Goal: Task Accomplishment & Management: Manage account settings

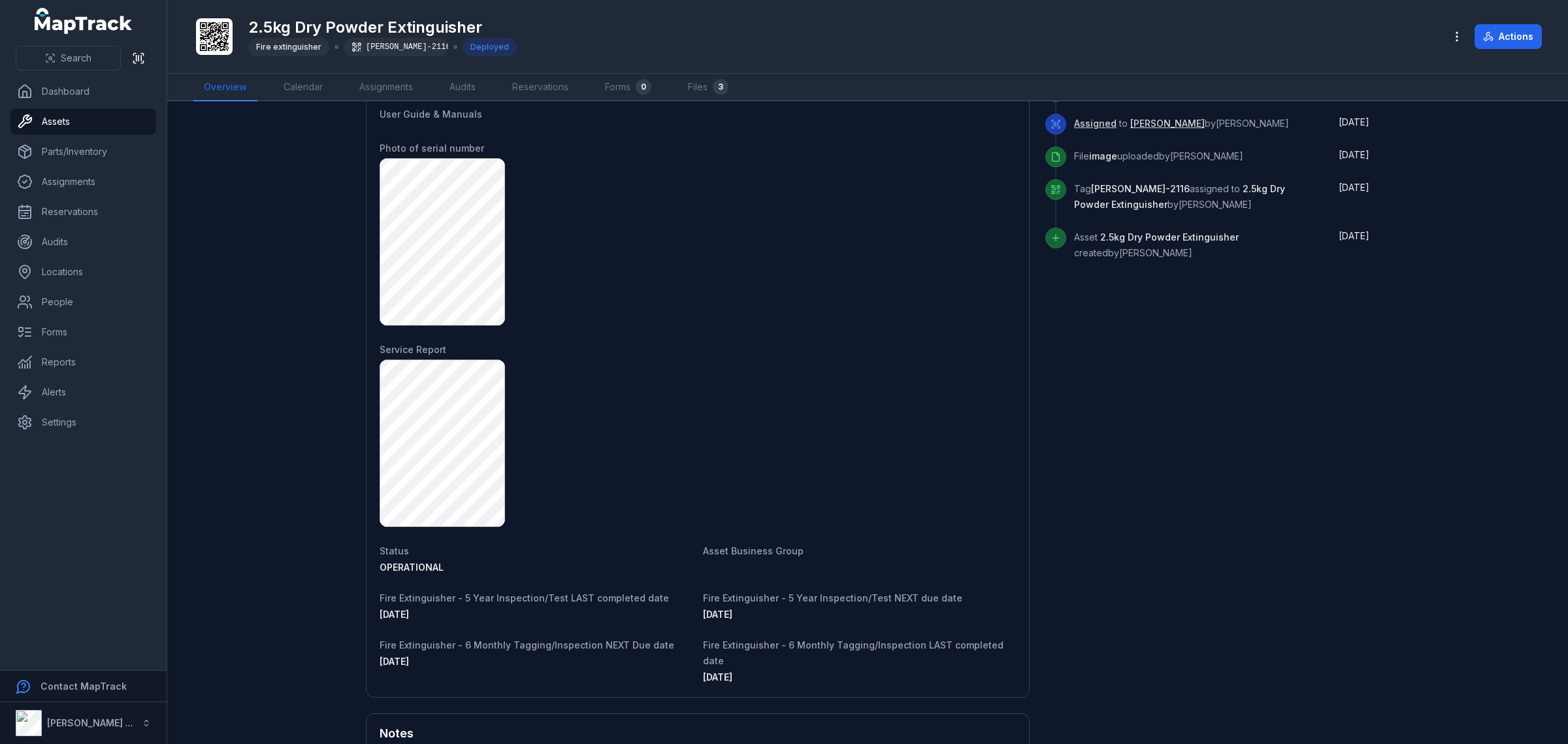
scroll to position [340, 0]
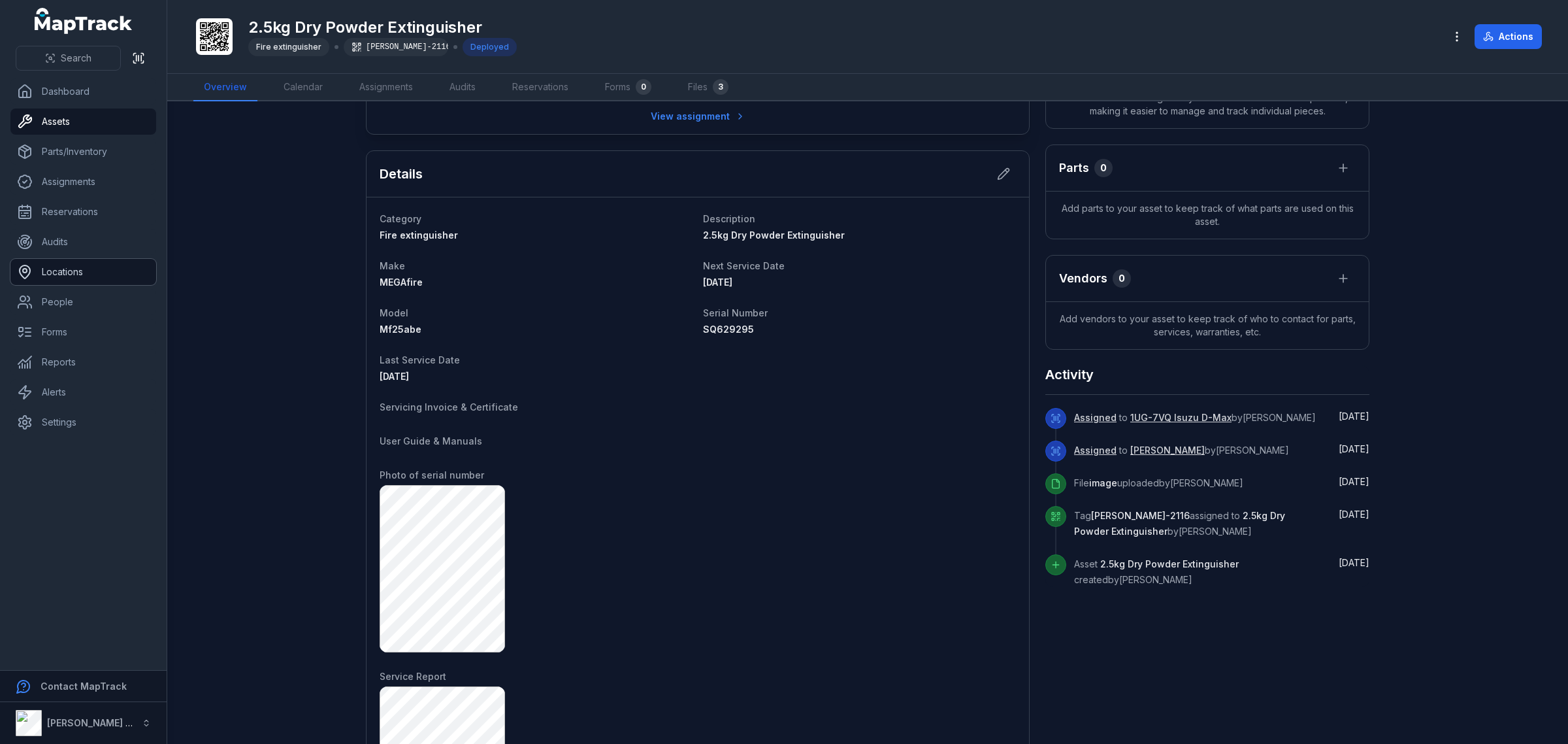
click at [73, 271] on link "Locations" at bounding box center [83, 272] width 146 height 26
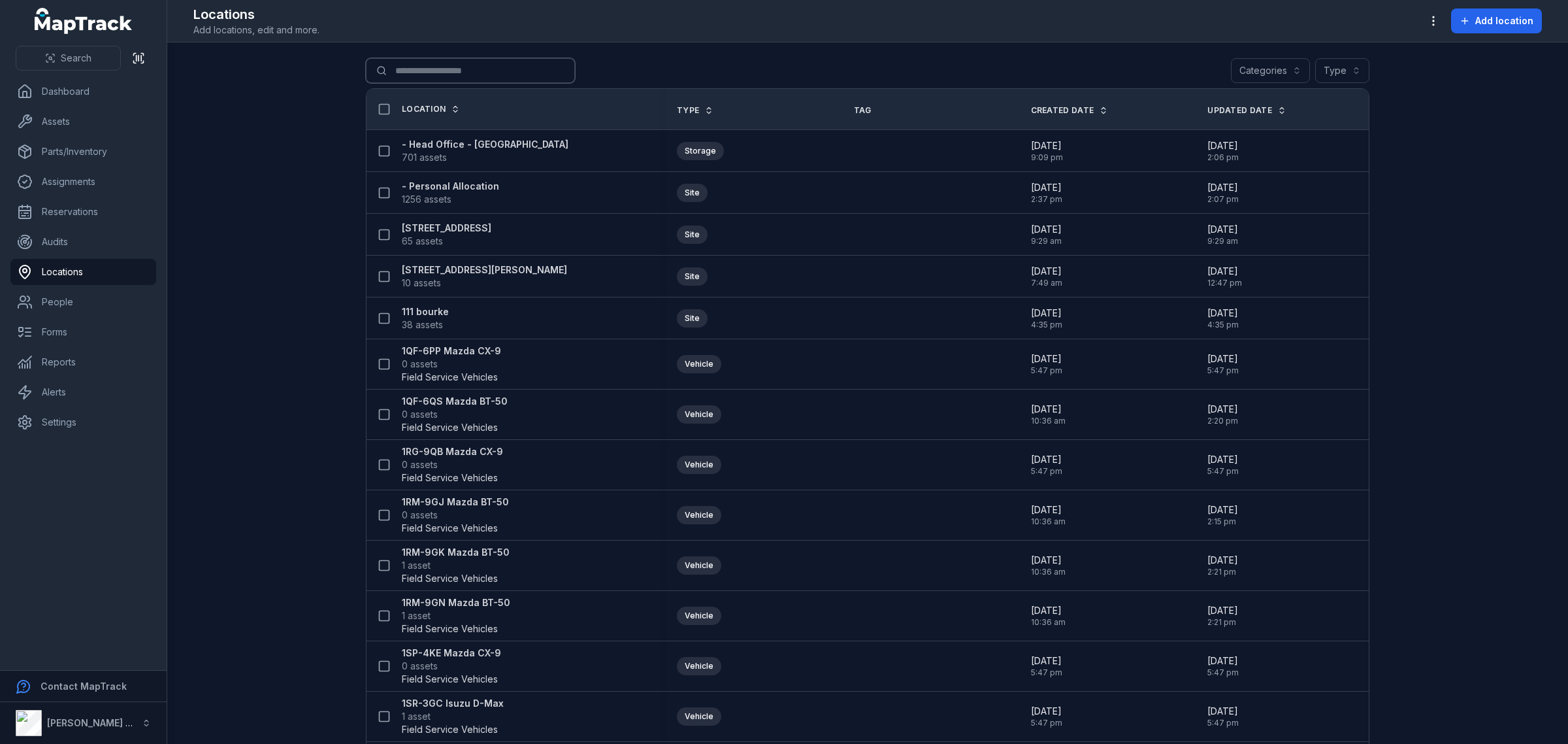
click at [474, 76] on input "Search for locations" at bounding box center [470, 71] width 209 height 25
type input "***"
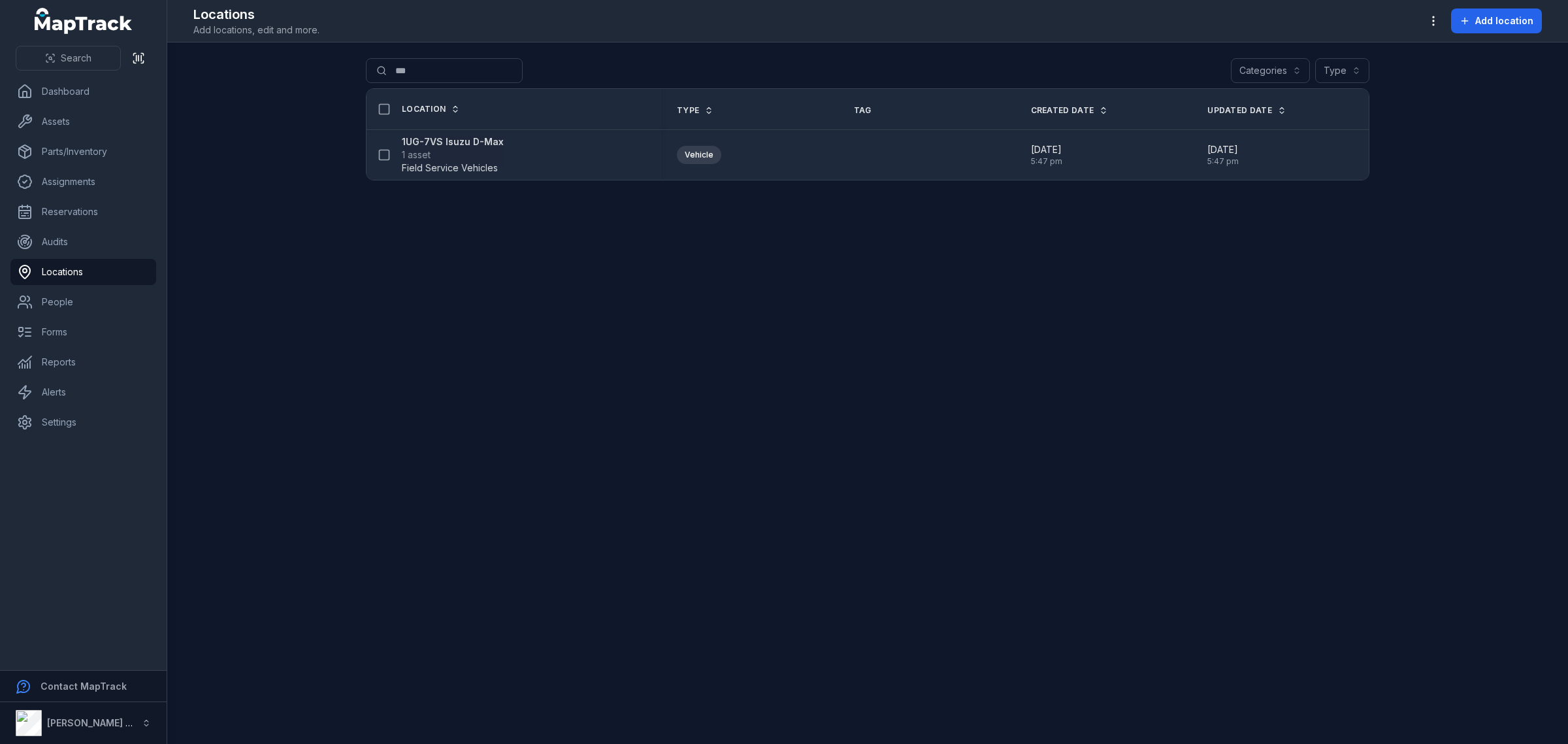
click at [465, 150] on span "1 asset" at bounding box center [453, 155] width 102 height 13
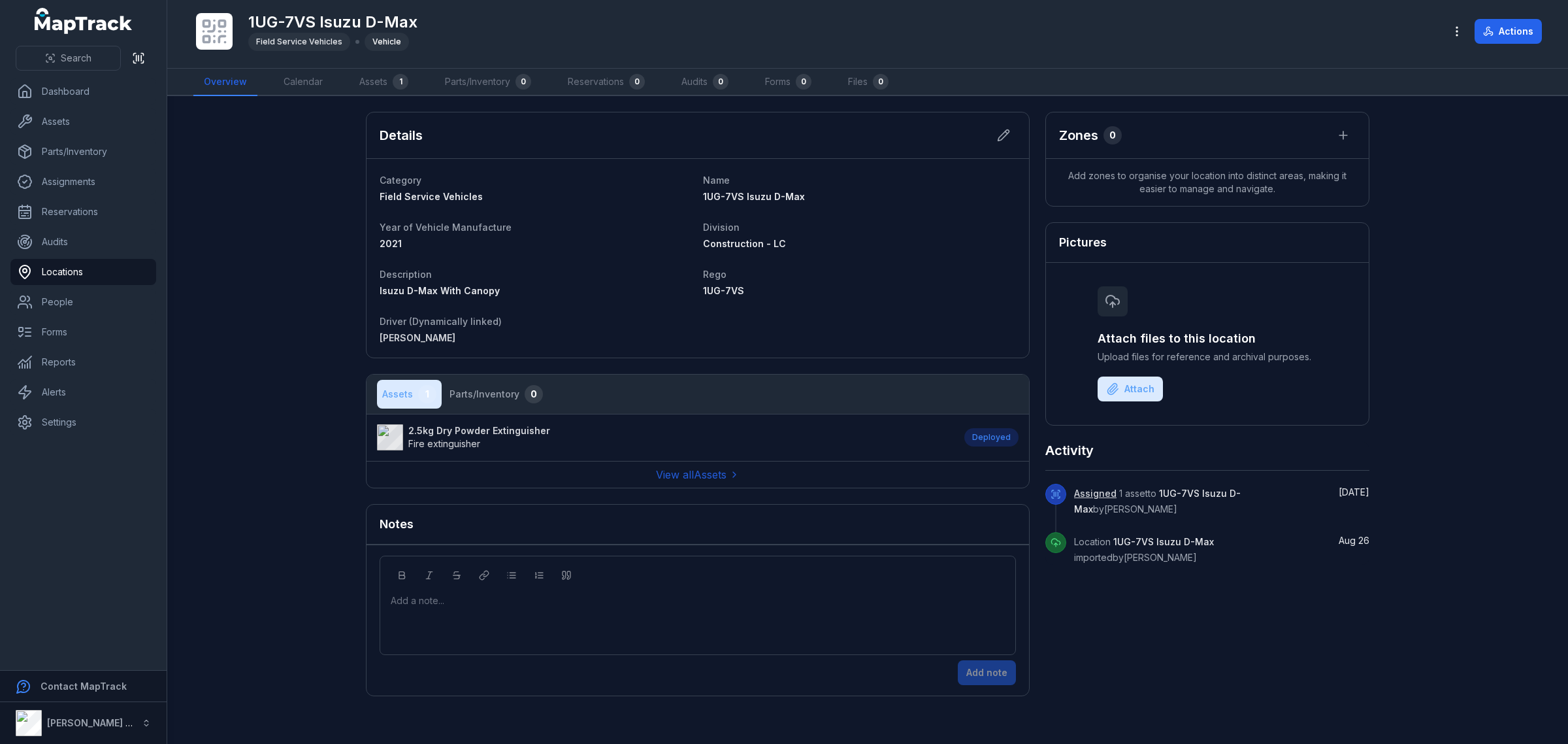
click at [497, 424] on strong "2.5kg Dry Powder Extinguisher" at bounding box center [478, 430] width 142 height 13
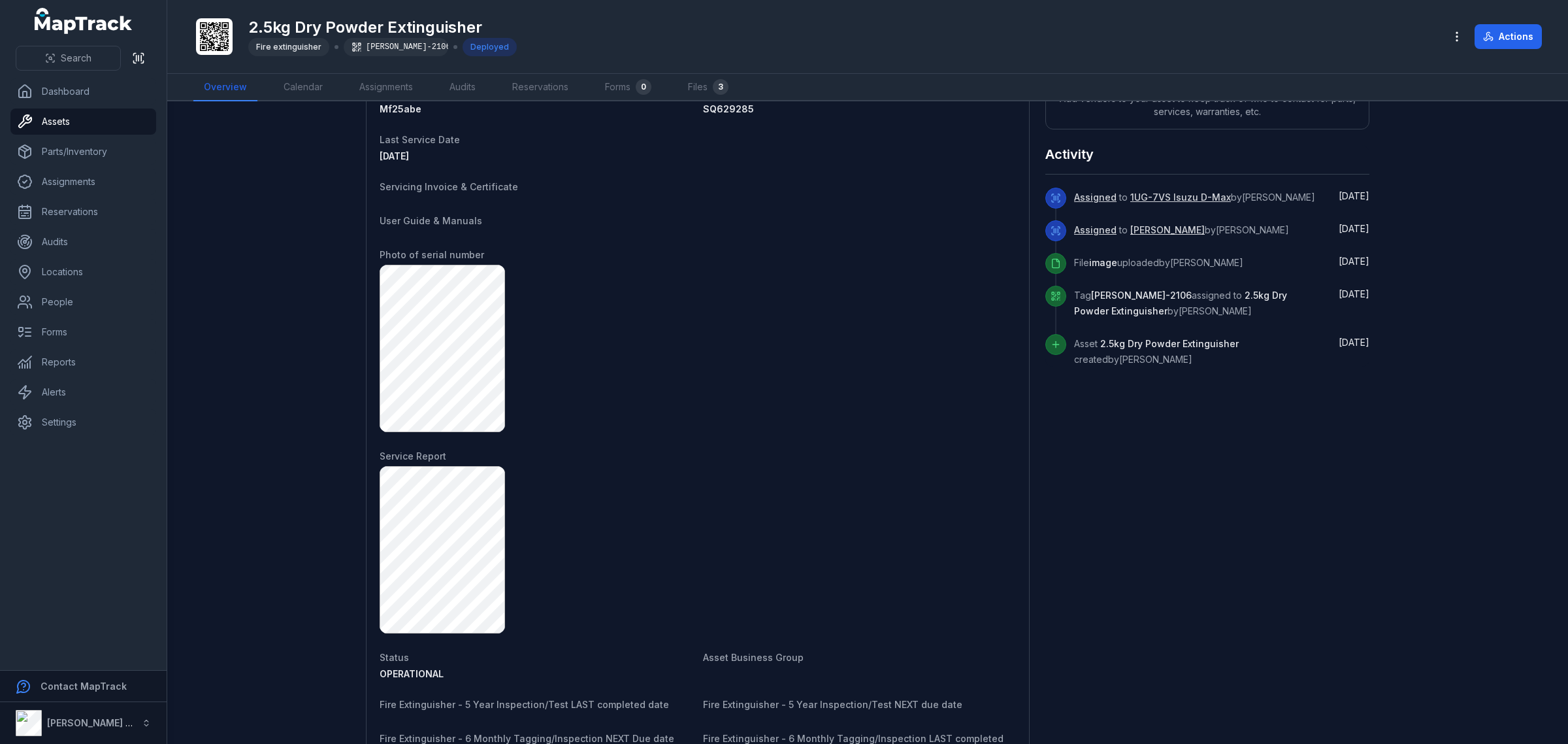
scroll to position [558, 0]
click at [752, 455] on dt "Service Report" at bounding box center [697, 456] width 636 height 16
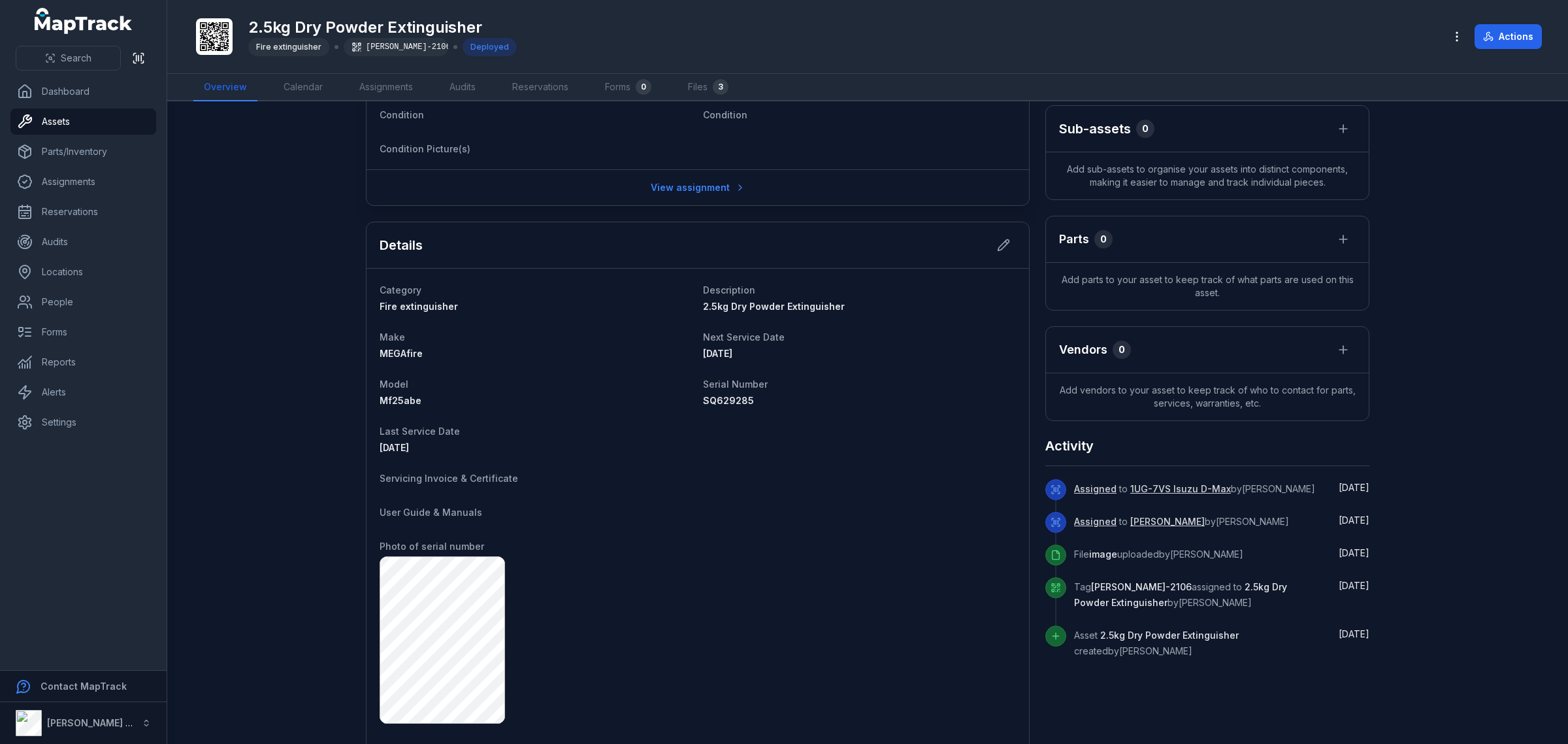
scroll to position [232, 0]
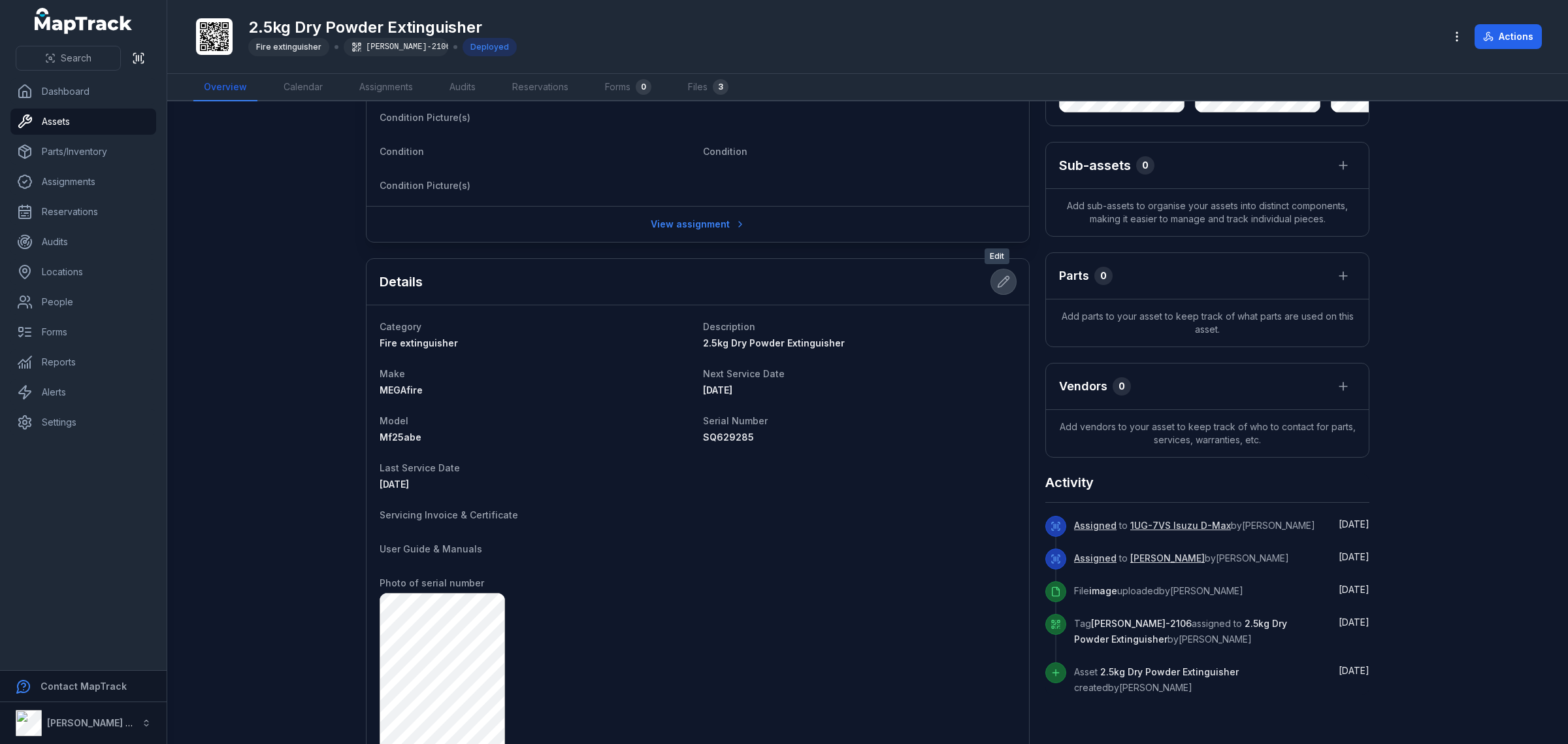
click at [1000, 280] on icon at bounding box center [1003, 282] width 13 height 13
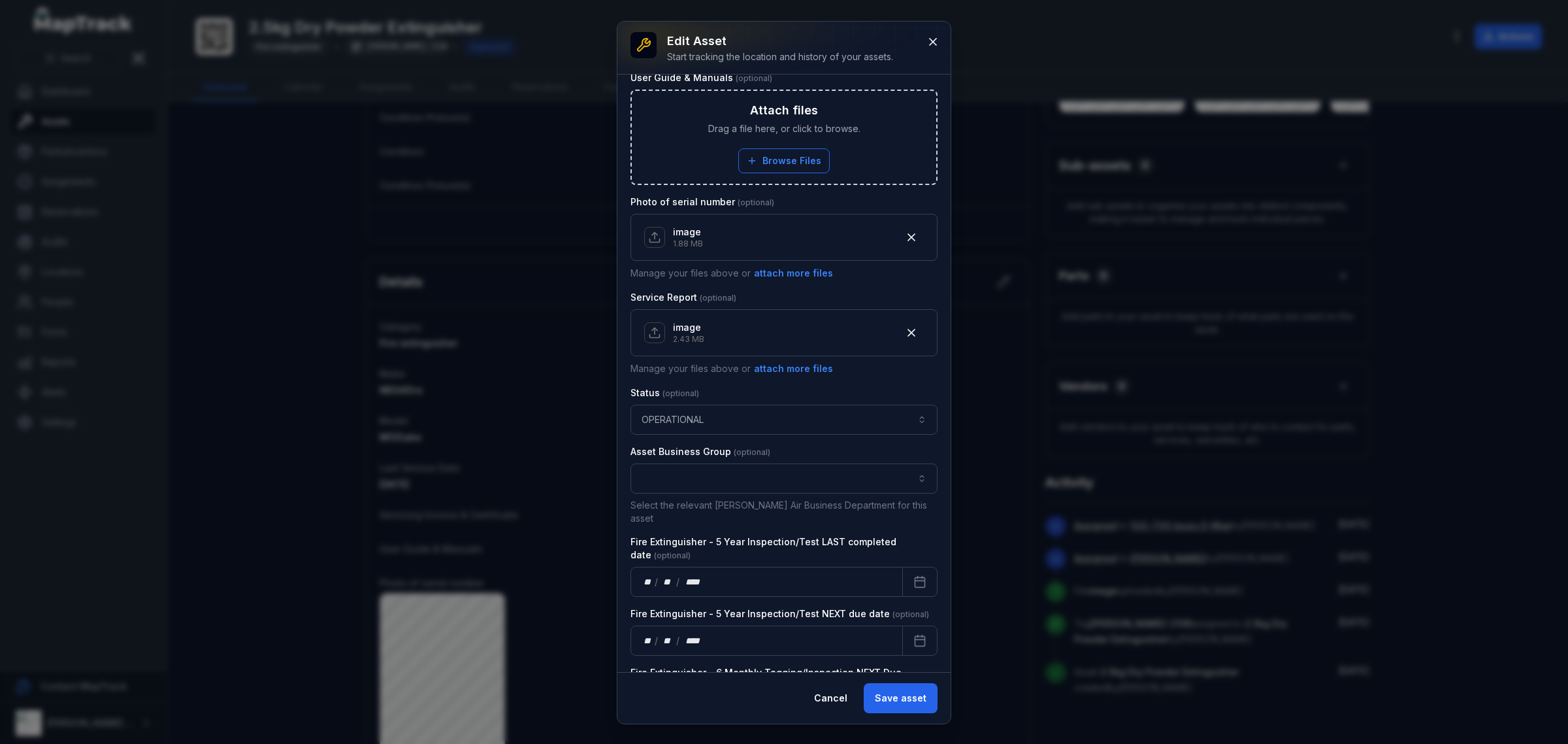
scroll to position [654, 0]
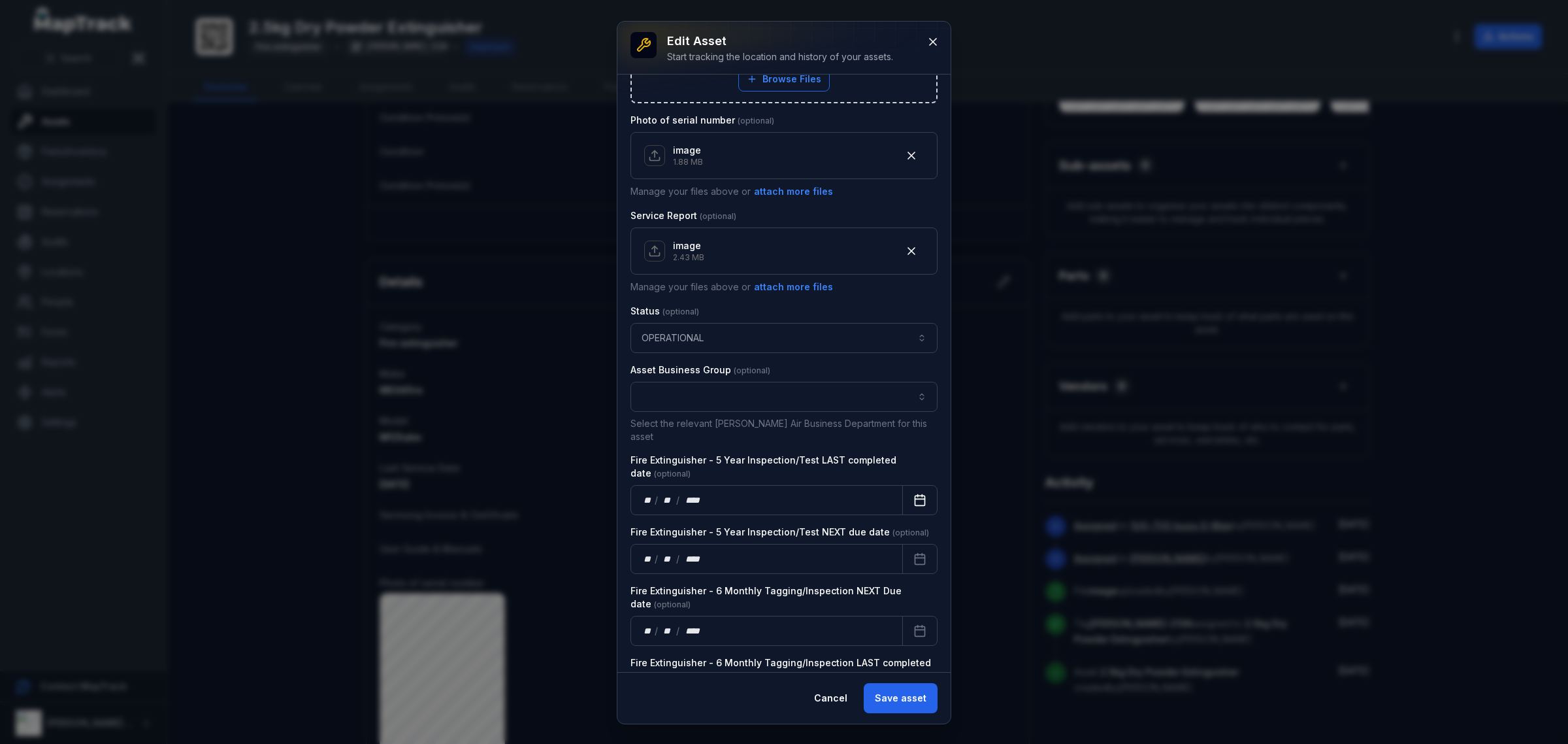
click at [915, 495] on rect "Calendar" at bounding box center [920, 500] width 10 height 10
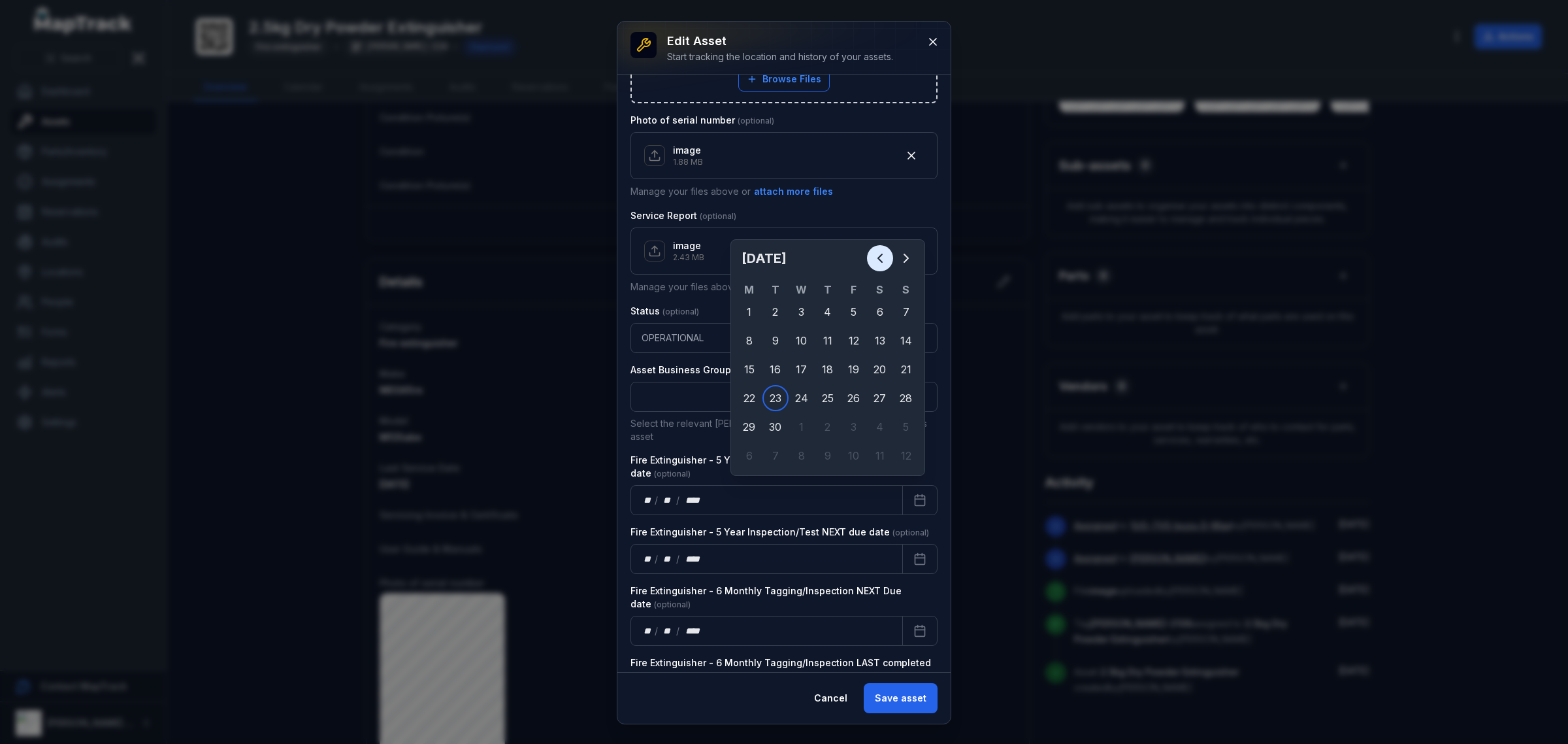
click at [874, 263] on icon "Previous" at bounding box center [880, 258] width 16 height 16
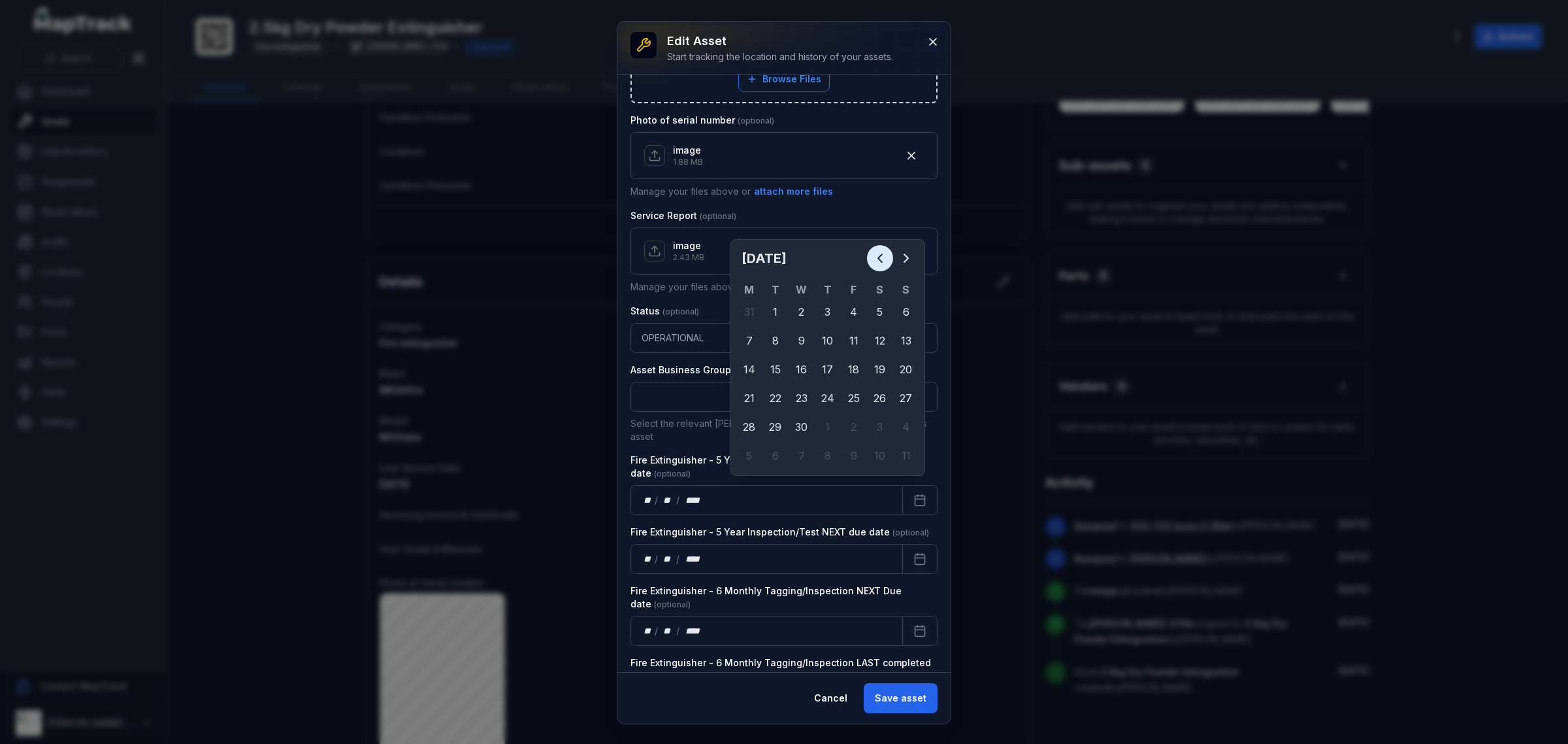
click at [874, 263] on icon "Previous" at bounding box center [880, 258] width 16 height 16
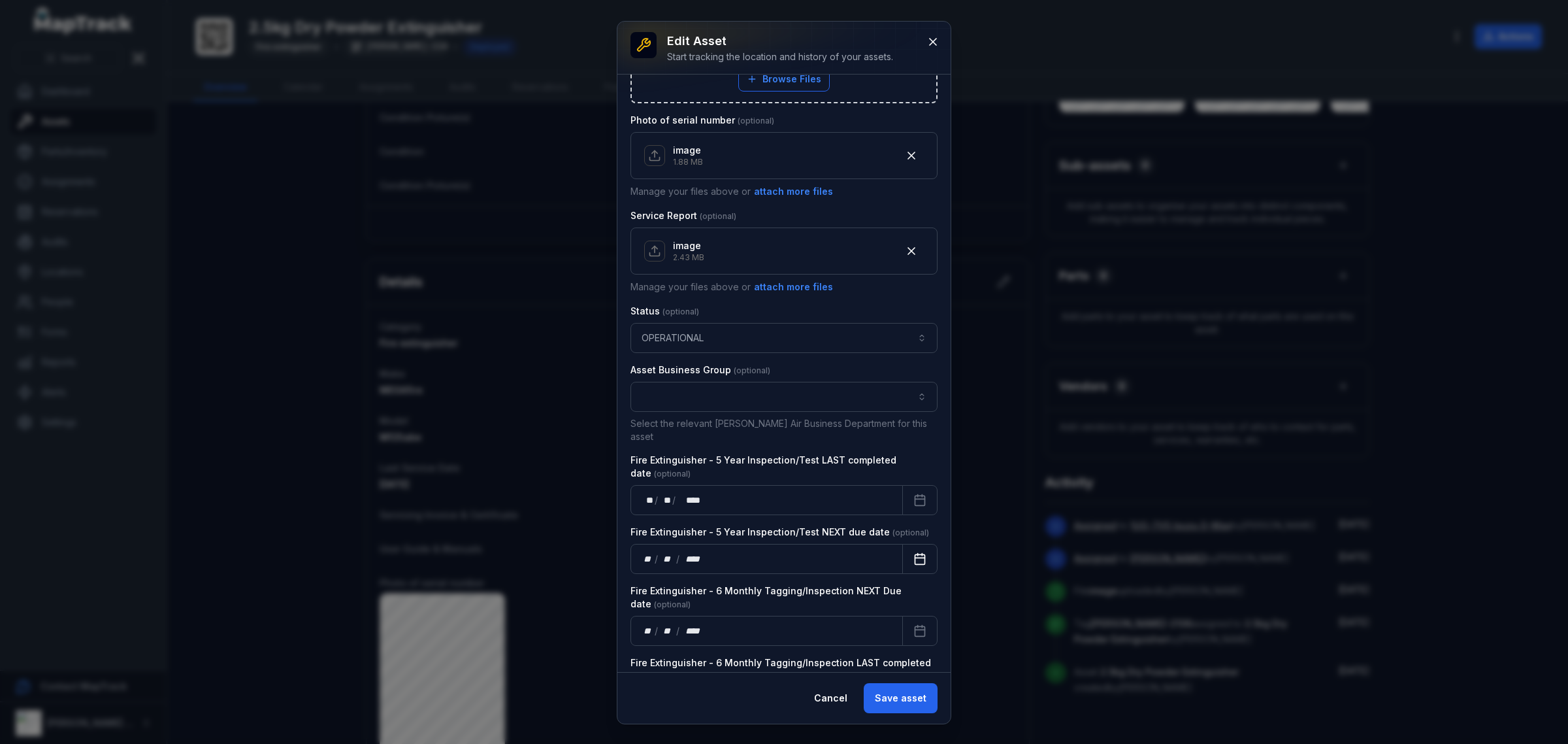
click at [913, 552] on icon "Calendar" at bounding box center [920, 558] width 13 height 13
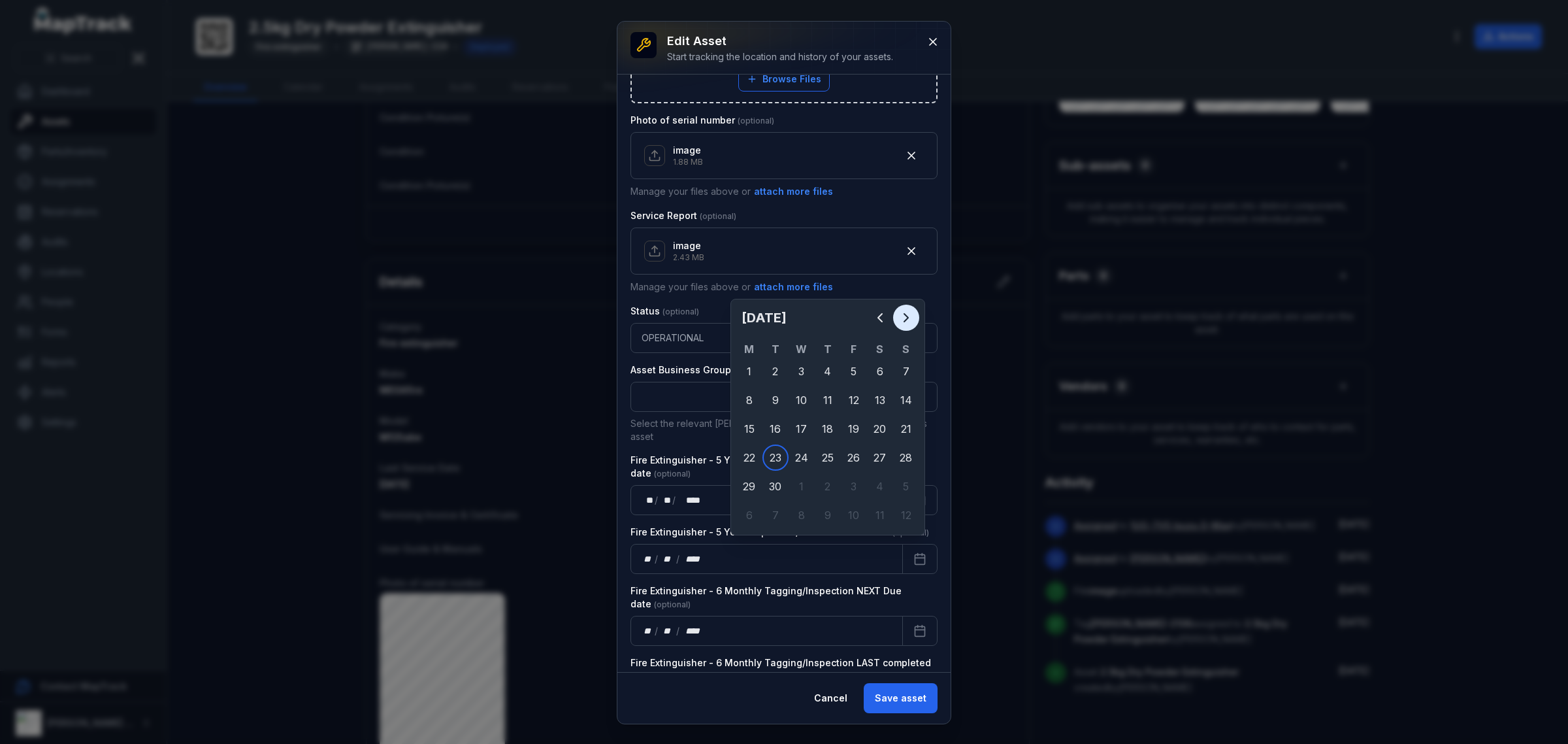
click at [907, 315] on icon "Next" at bounding box center [906, 317] width 16 height 16
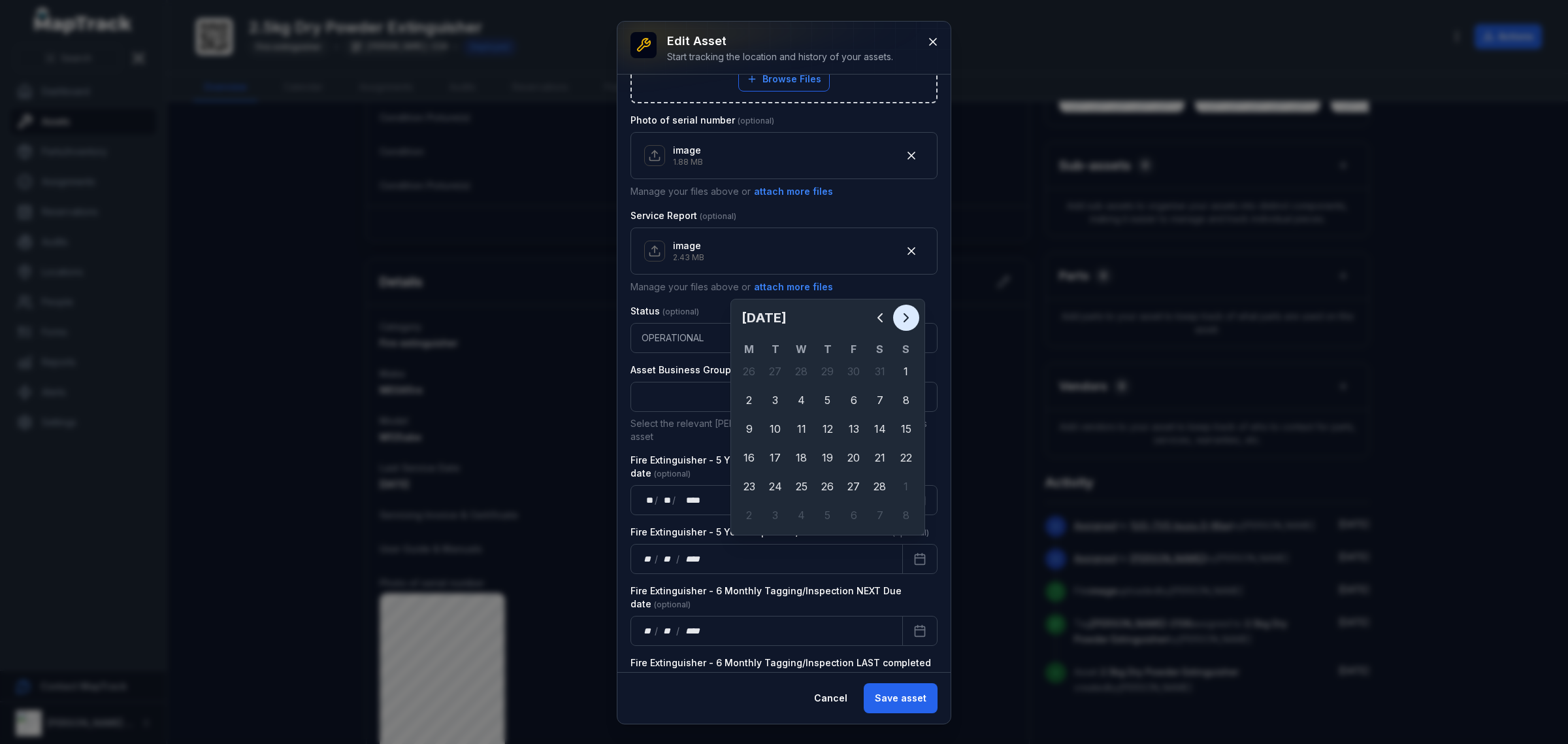
click at [907, 315] on icon "Next" at bounding box center [906, 317] width 16 height 16
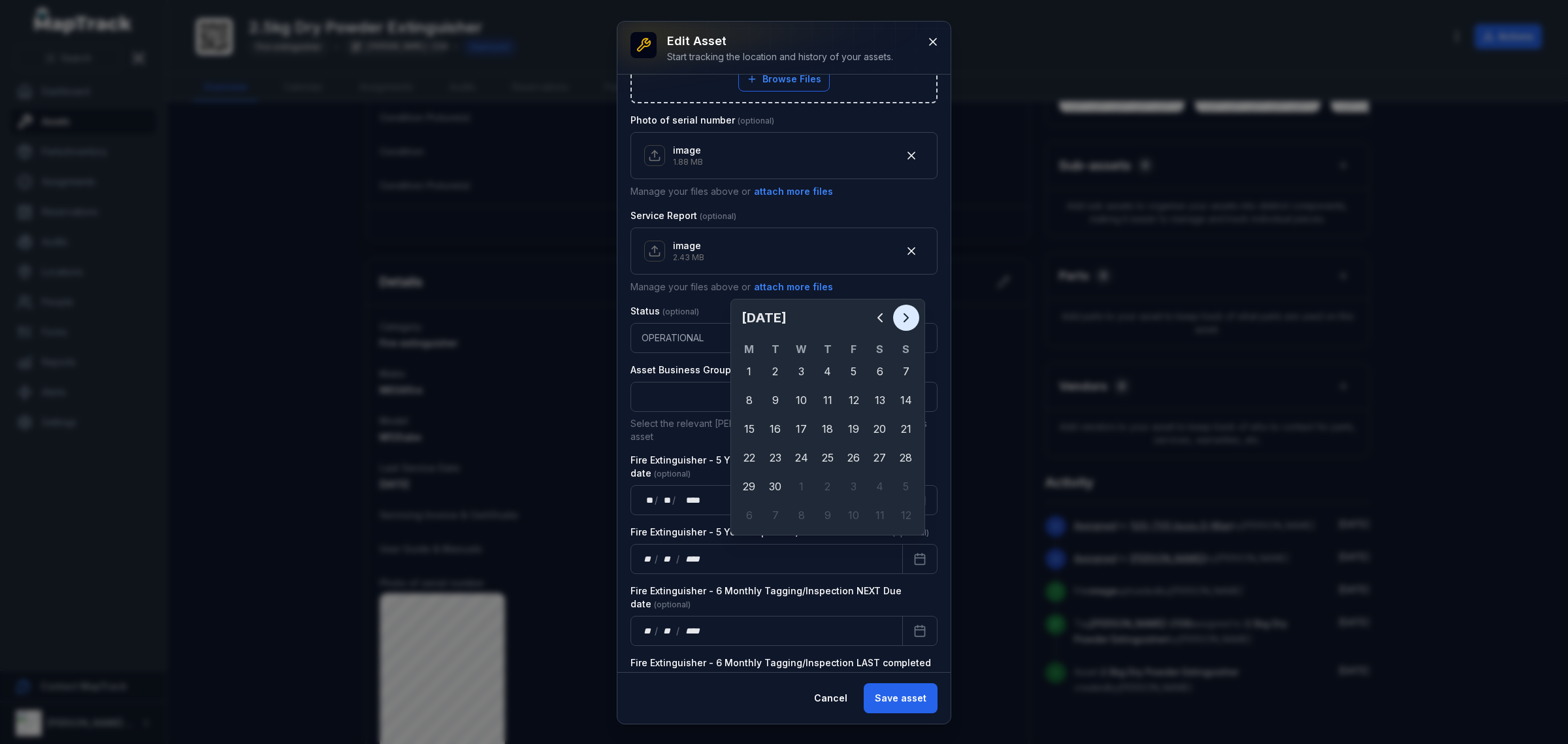
click at [907, 315] on icon "Next" at bounding box center [906, 317] width 16 height 16
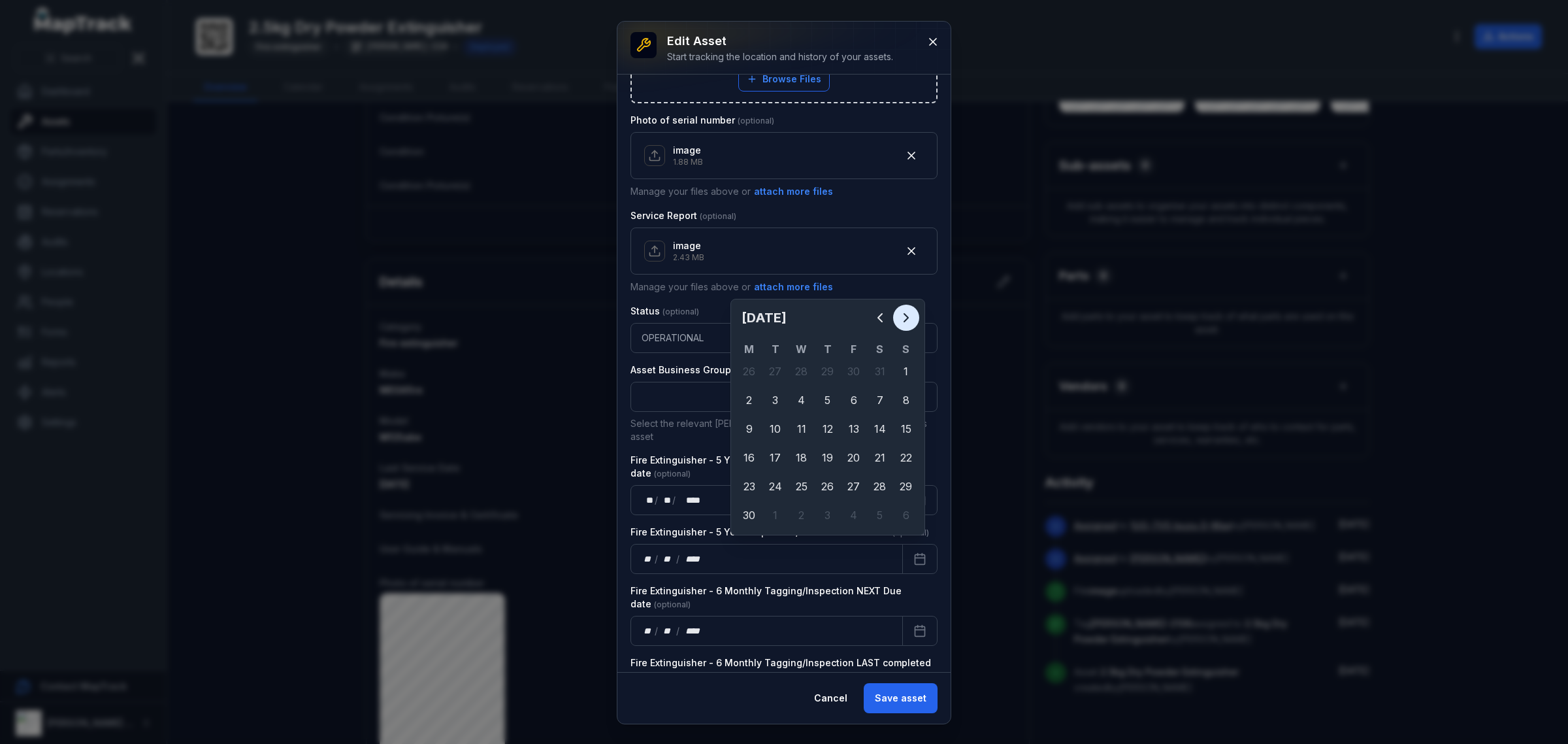
click at [907, 315] on icon "Next" at bounding box center [906, 317] width 16 height 16
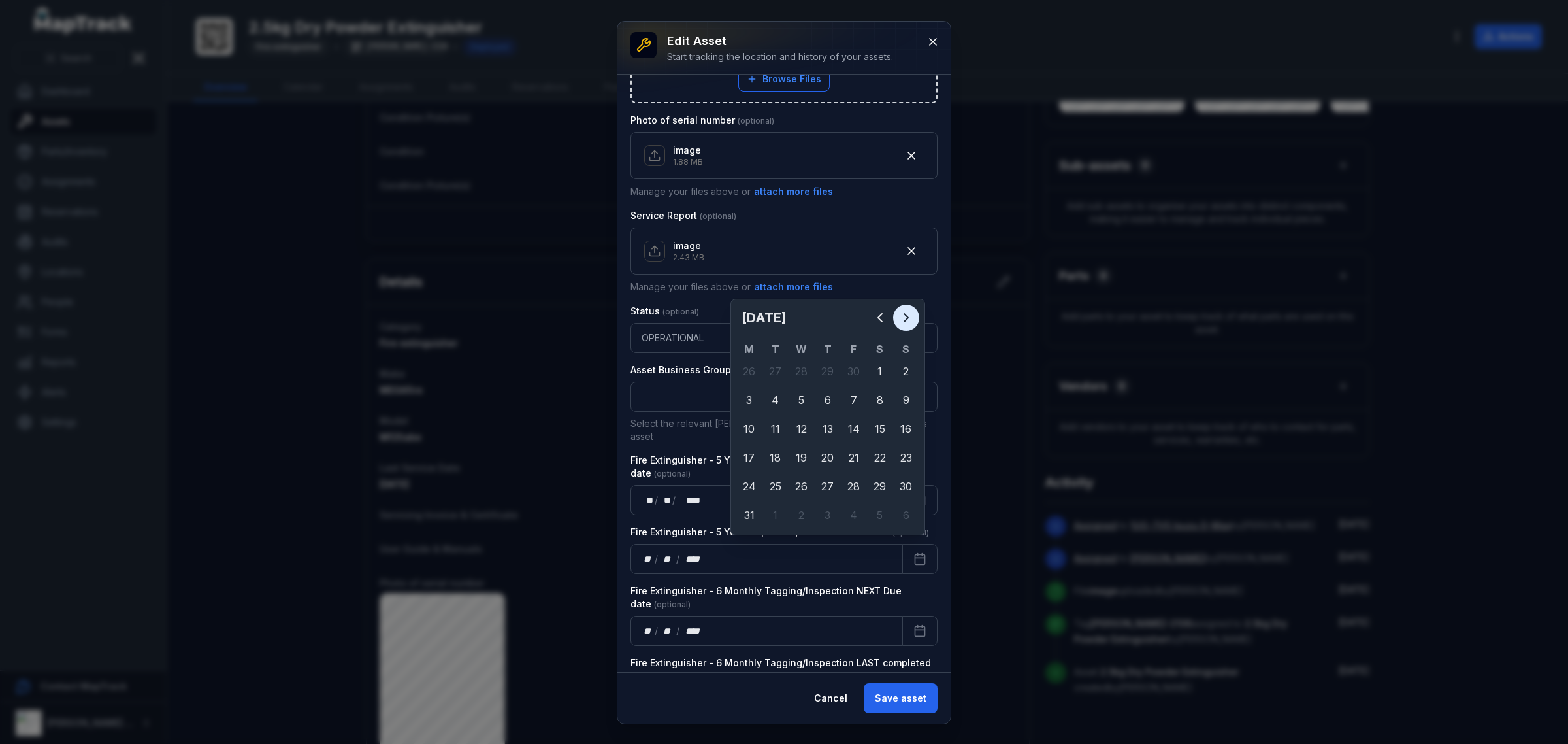
click at [907, 315] on icon "Next" at bounding box center [906, 317] width 16 height 16
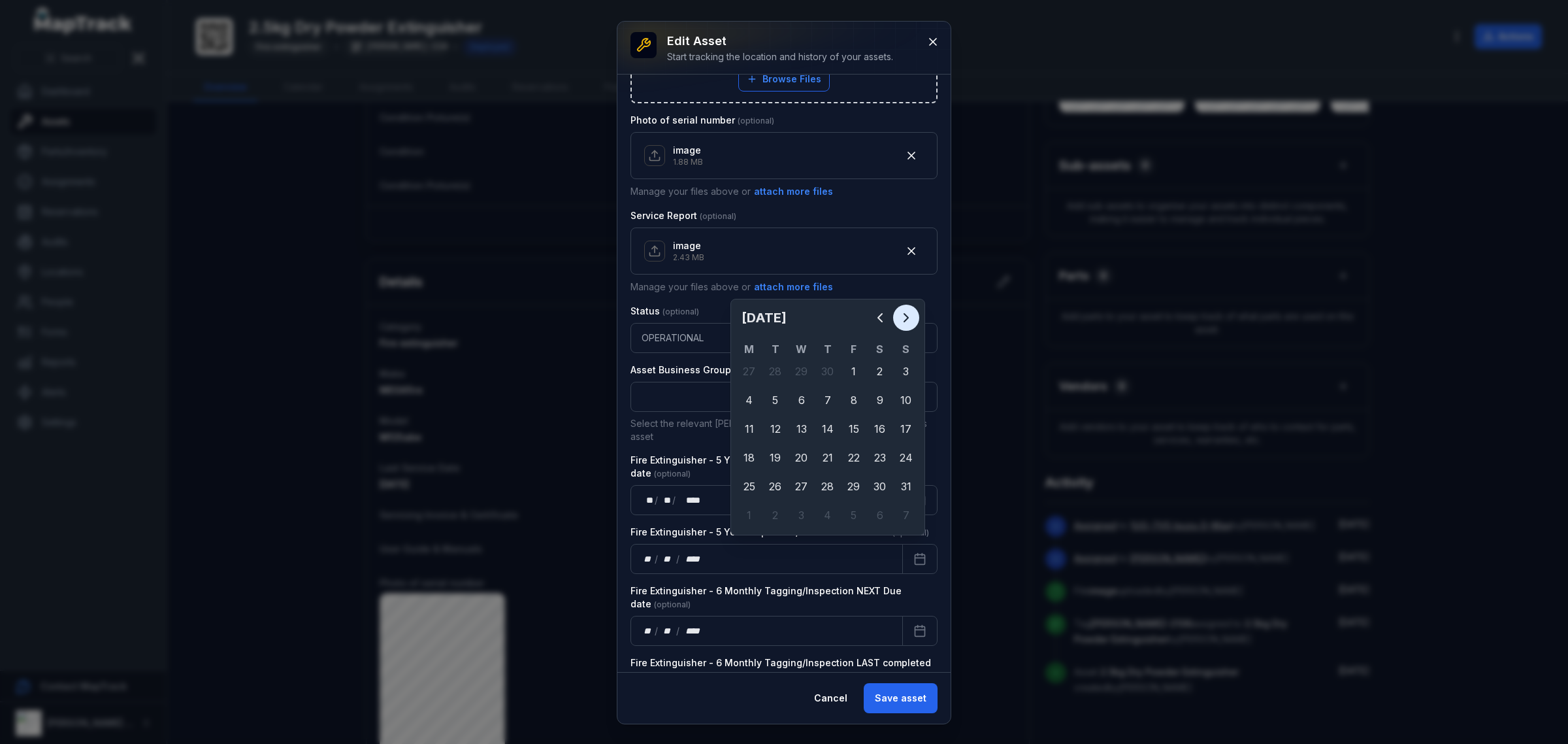
click at [907, 315] on icon "Next" at bounding box center [906, 317] width 16 height 16
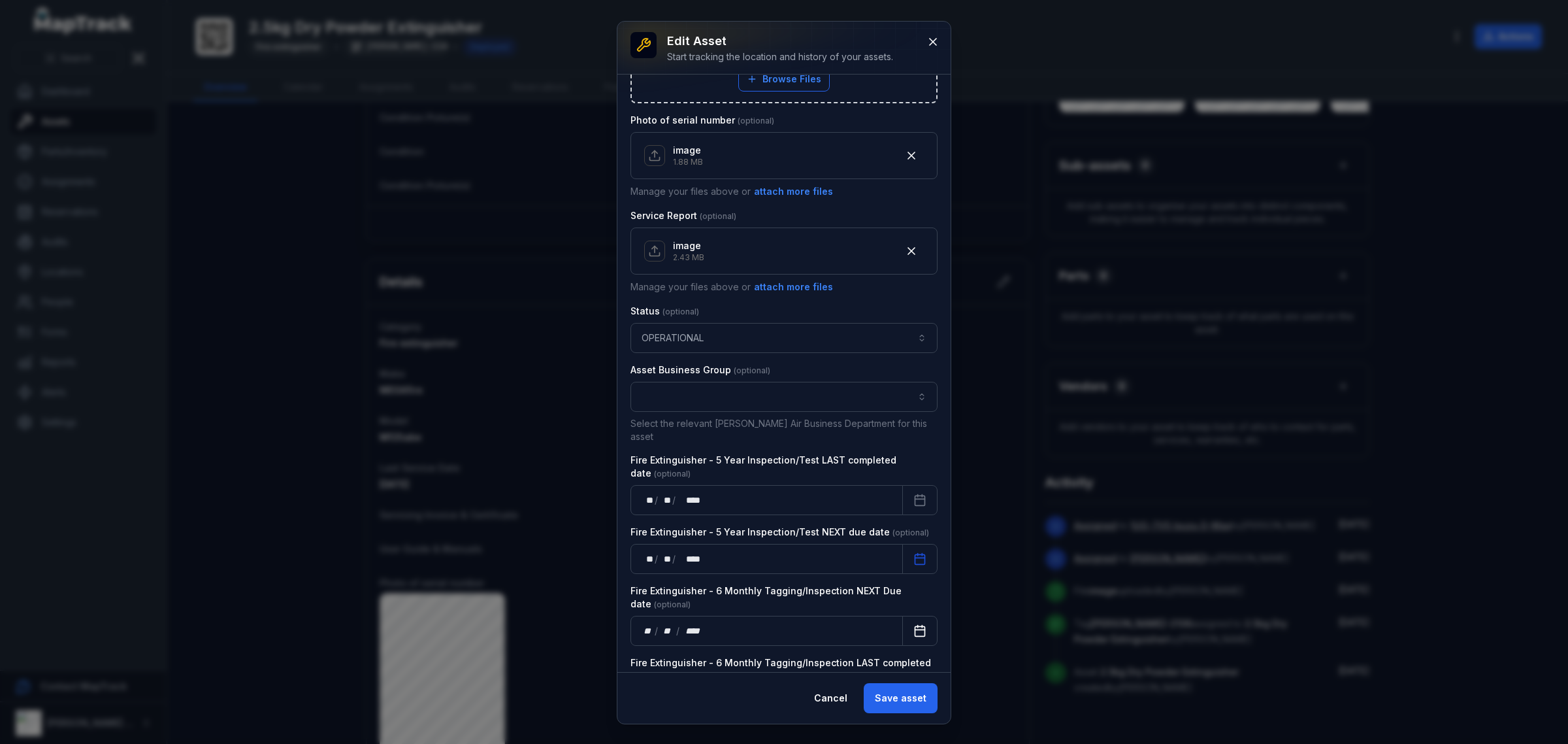
scroll to position [704, 0]
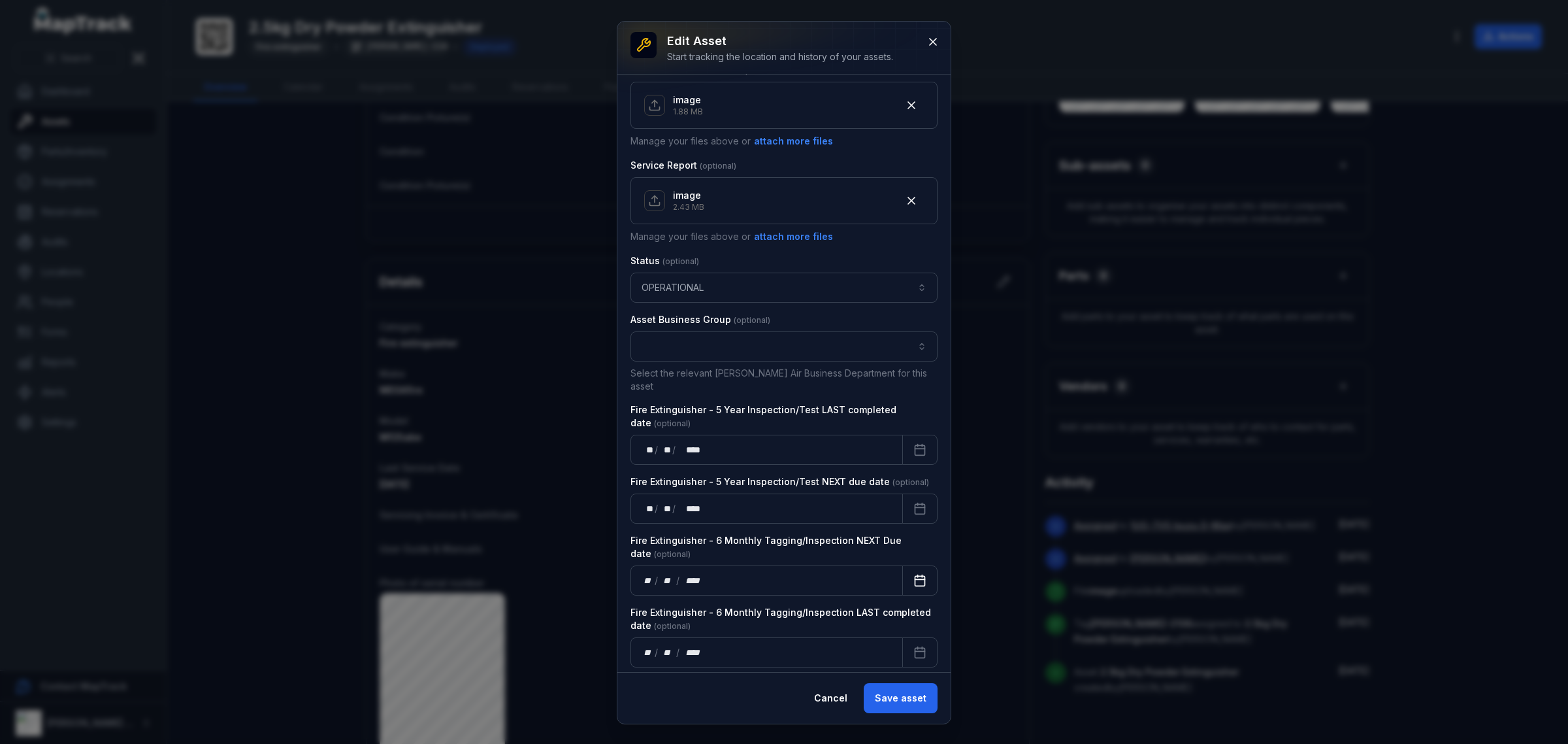
click at [912, 565] on button "Calendar" at bounding box center [920, 580] width 35 height 30
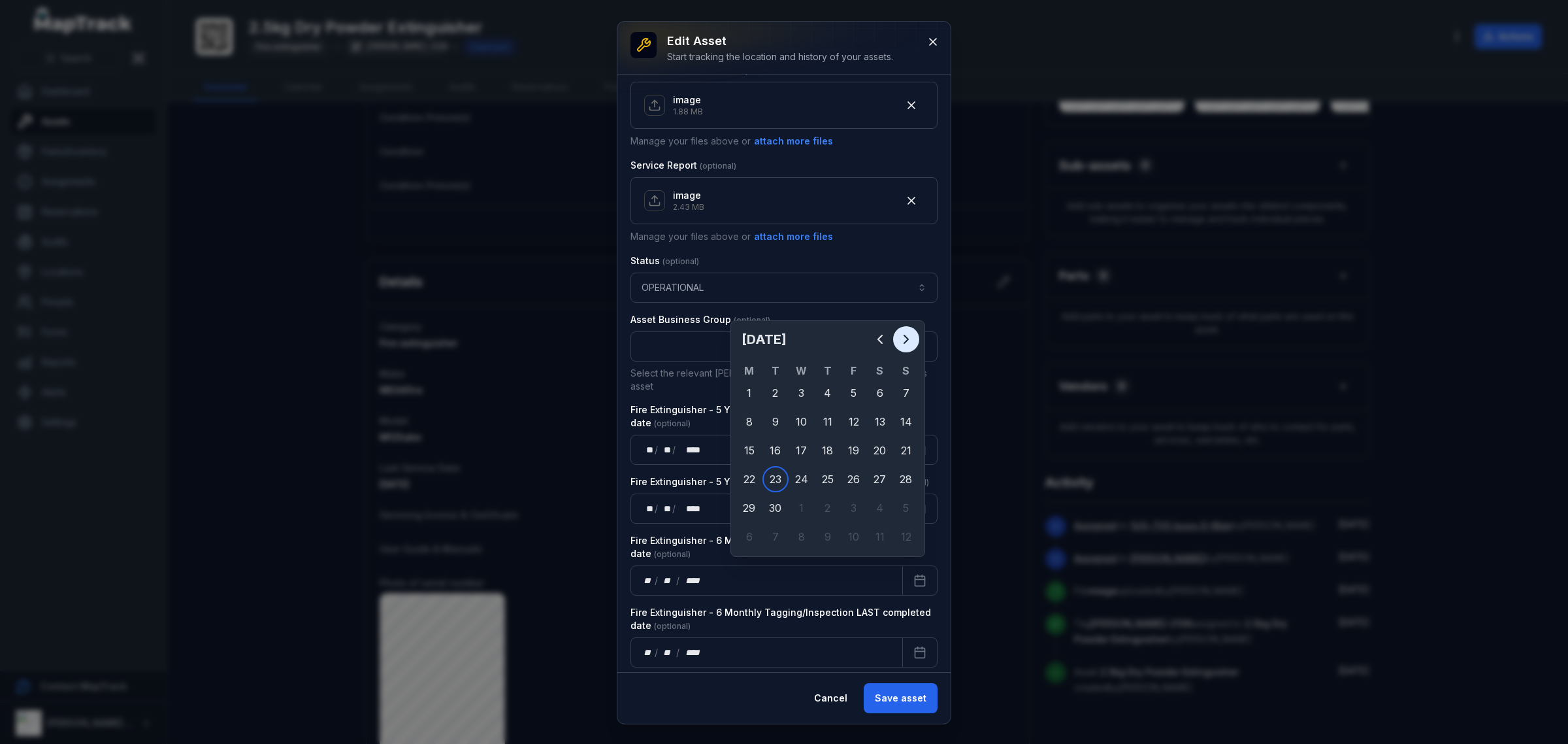
click at [908, 338] on icon "Next" at bounding box center [906, 339] width 16 height 16
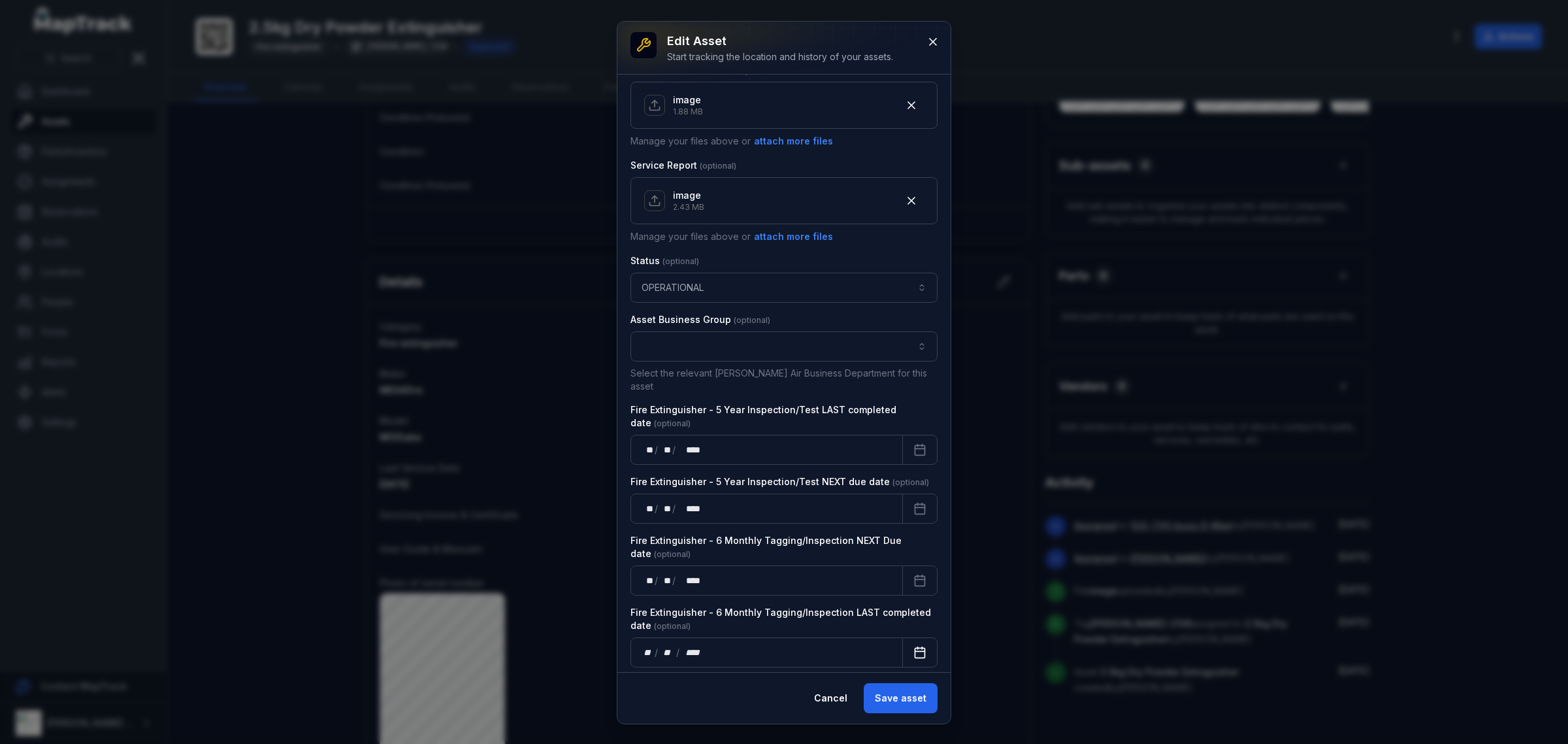
click at [919, 654] on button "Calendar" at bounding box center [920, 652] width 35 height 30
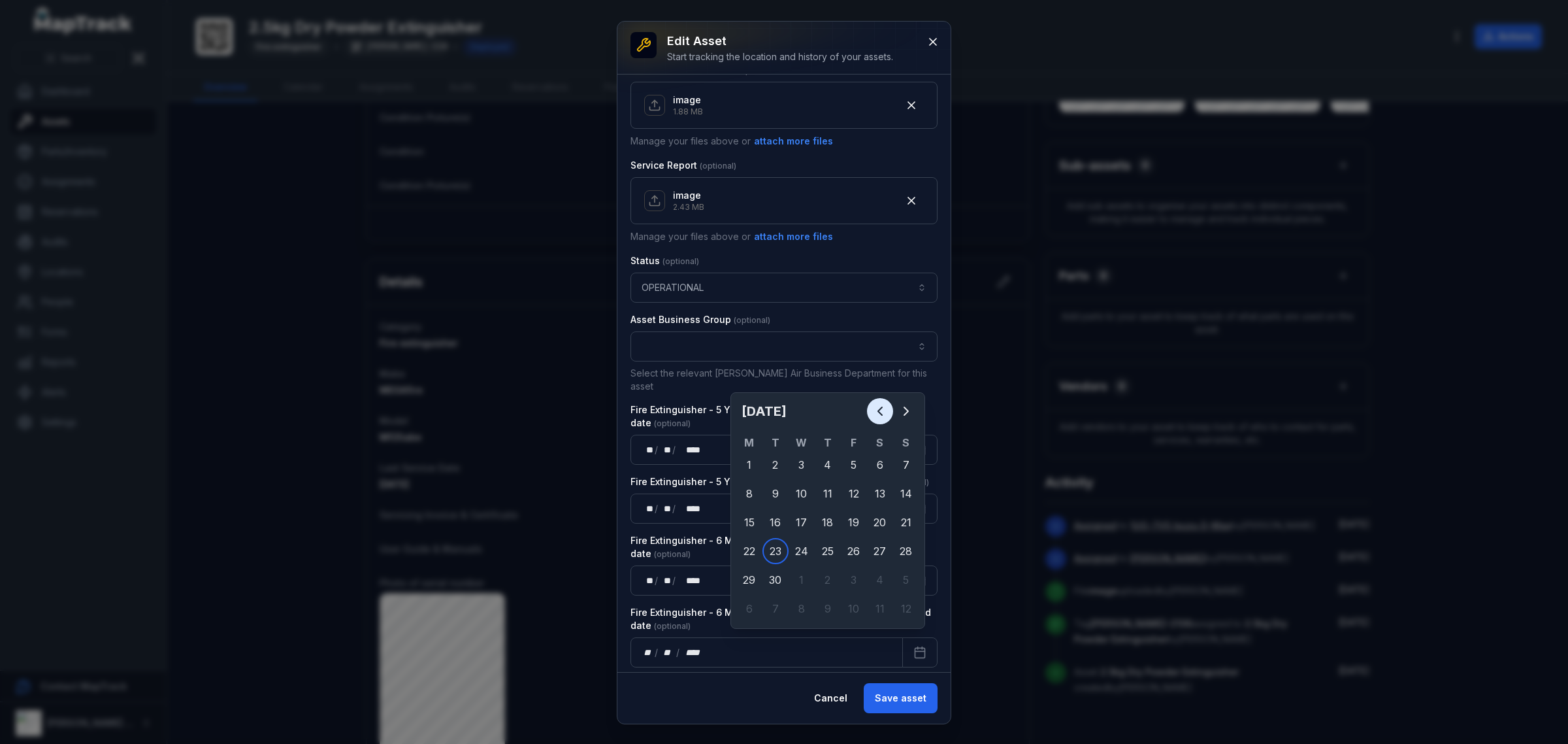
click at [873, 410] on icon "Previous" at bounding box center [880, 411] width 16 height 16
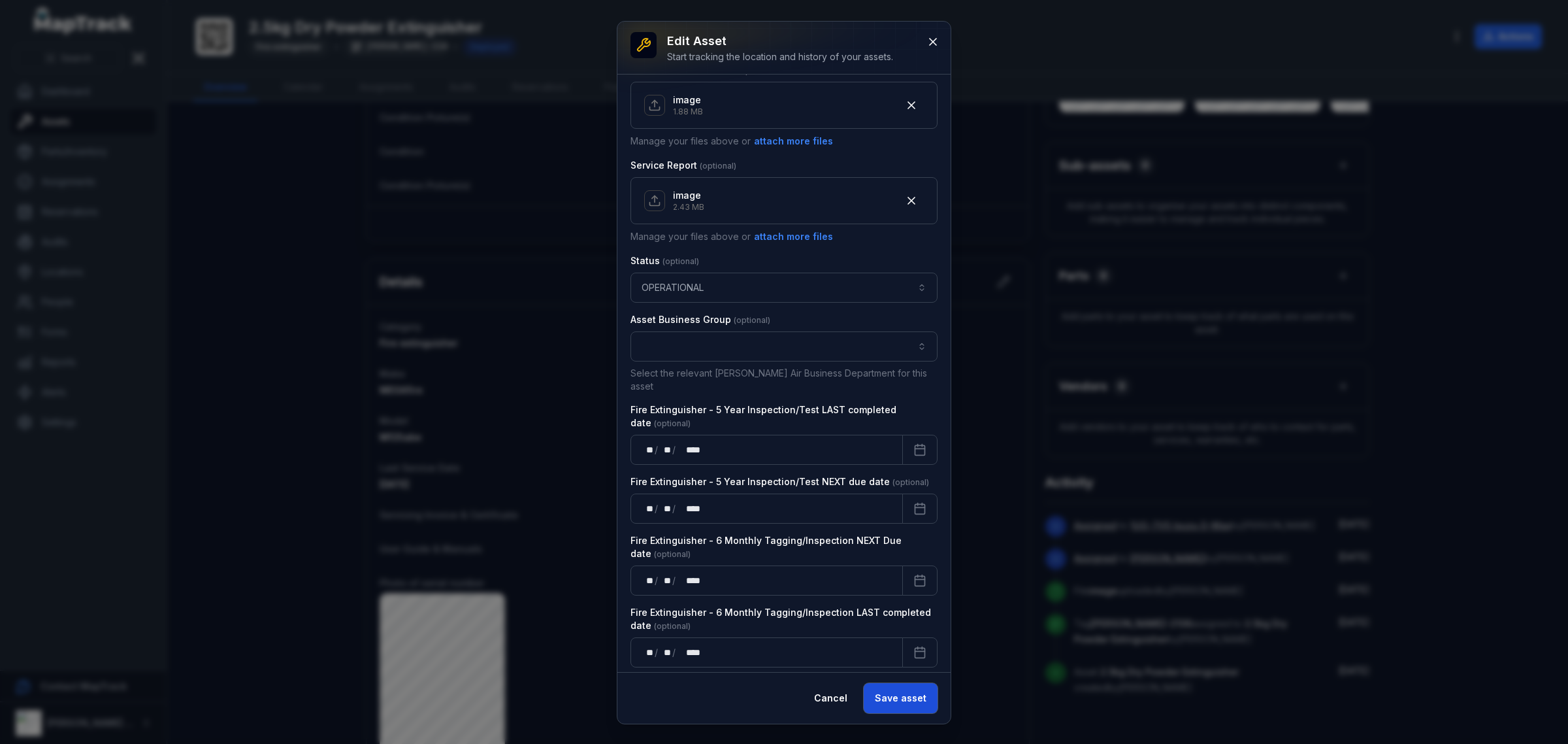
click at [919, 706] on button "Save asset" at bounding box center [900, 698] width 74 height 30
